Goal: Information Seeking & Learning: Check status

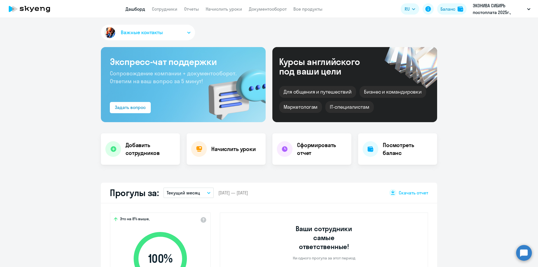
select select "30"
click at [168, 9] on link "Сотрудники" at bounding box center [164, 9] width 25 height 6
select select "30"
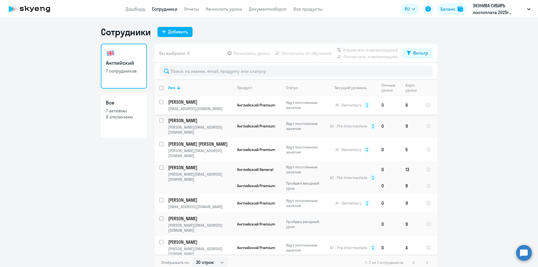
click at [207, 102] on p "[PERSON_NAME]" at bounding box center [199, 102] width 63 height 6
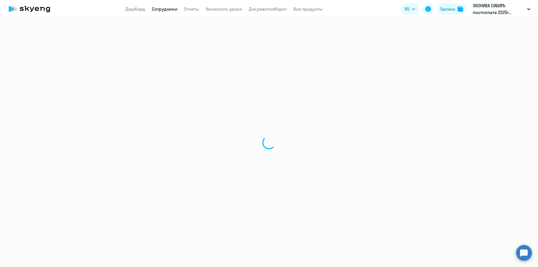
select select "english"
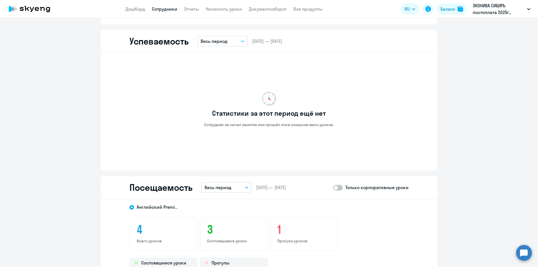
scroll to position [437, 0]
click at [237, 189] on button "Весь период" at bounding box center [226, 187] width 50 height 11
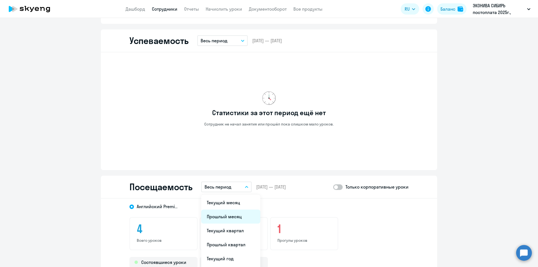
click at [227, 216] on li "Прошлый месяц" at bounding box center [230, 217] width 59 height 14
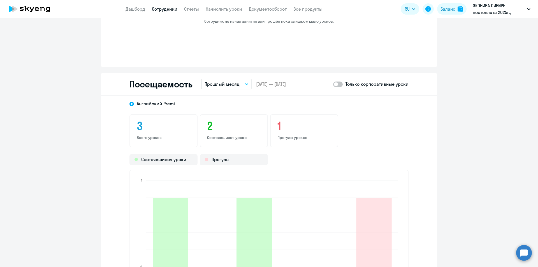
scroll to position [577, 0]
